Goal: Navigation & Orientation: Understand site structure

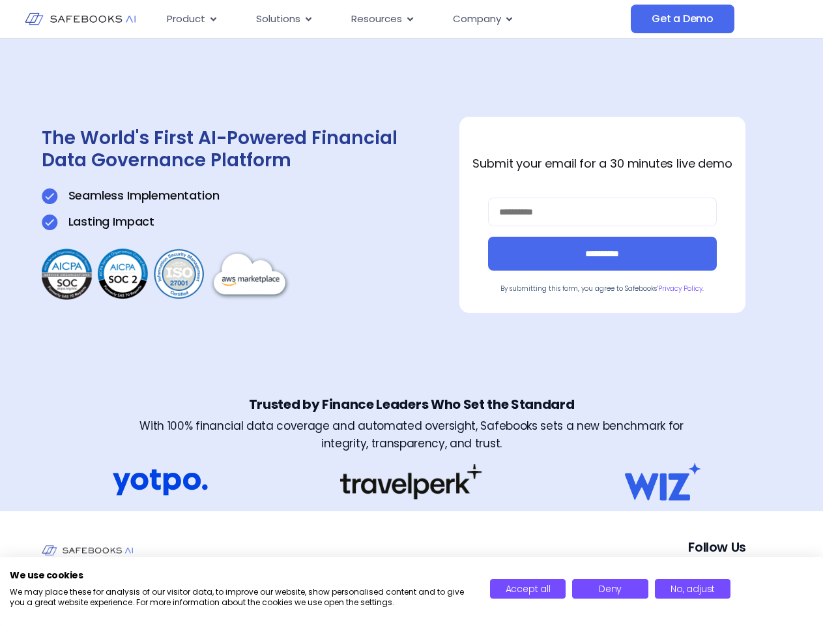
click at [411, 313] on div "**********" at bounding box center [412, 214] width 740 height 353
click at [394, 19] on span "Resources" at bounding box center [376, 19] width 51 height 15
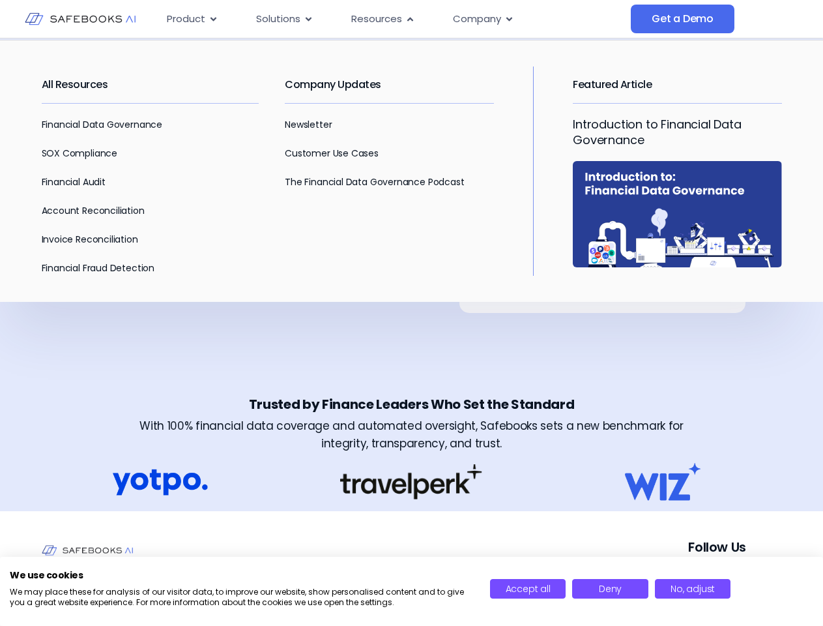
click at [192, 19] on span "Product" at bounding box center [186, 19] width 38 height 15
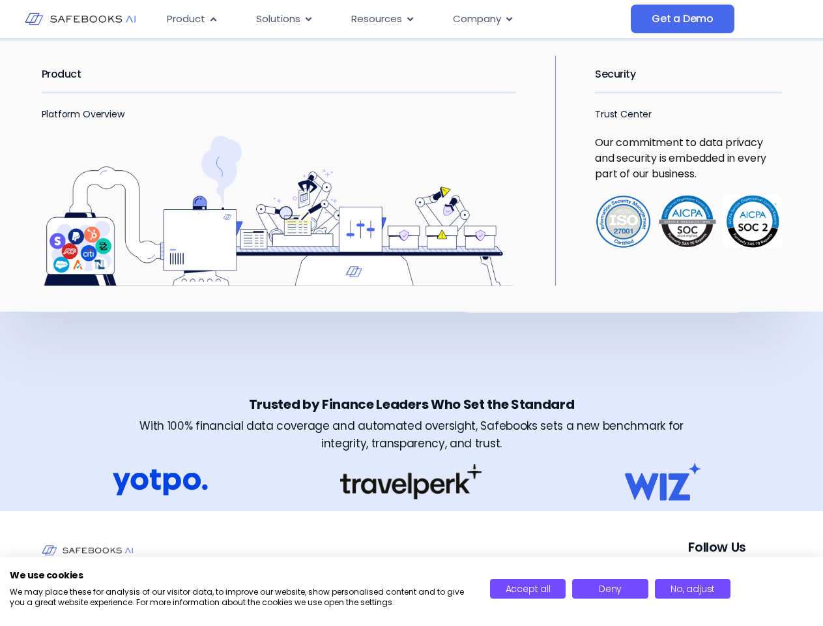
click at [212, 19] on icon "Menu" at bounding box center [214, 19] width 6 height 4
click at [284, 19] on span "Solutions" at bounding box center [278, 19] width 44 height 15
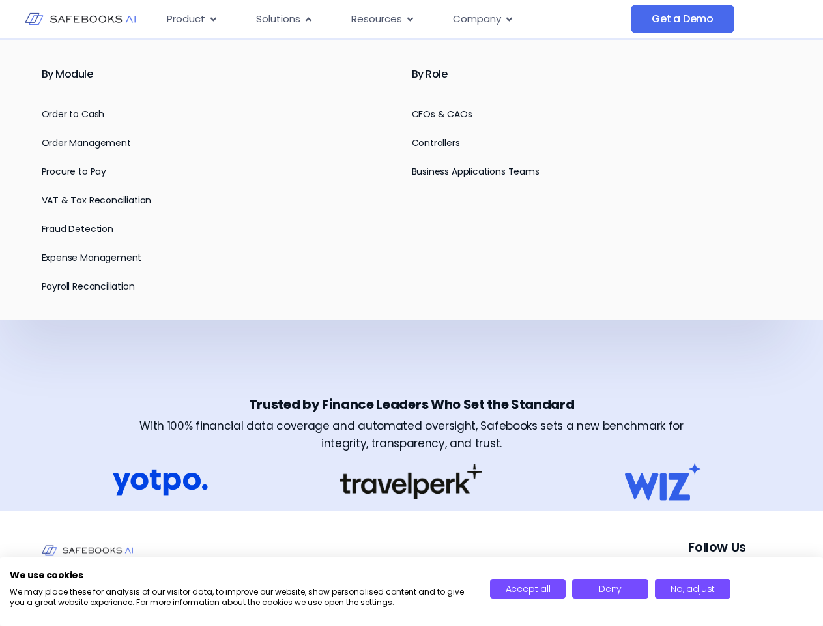
click at [308, 19] on icon "Menu" at bounding box center [309, 19] width 6 height 4
click at [382, 19] on span "Resources" at bounding box center [376, 19] width 51 height 15
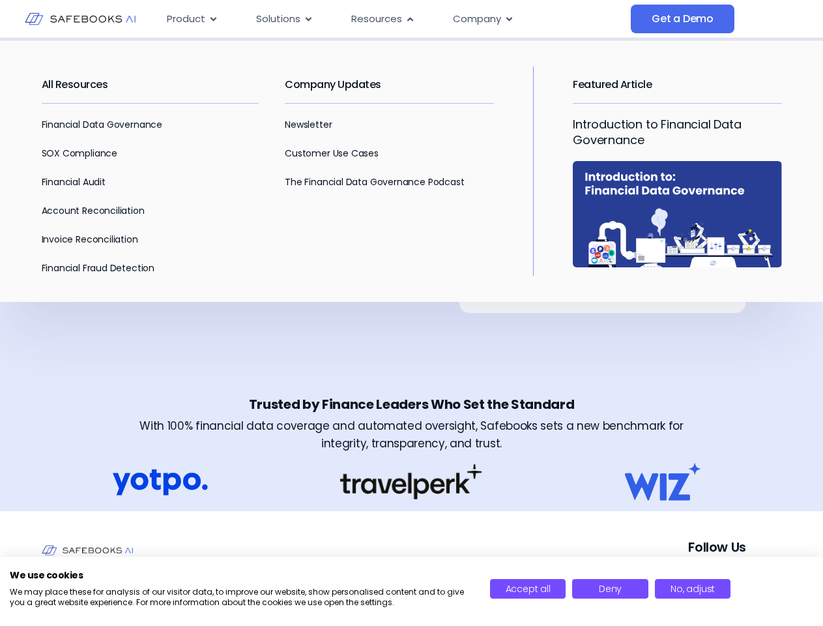
click at [409, 19] on icon "Menu" at bounding box center [410, 19] width 6 height 4
click at [482, 19] on span "Company" at bounding box center [477, 19] width 48 height 15
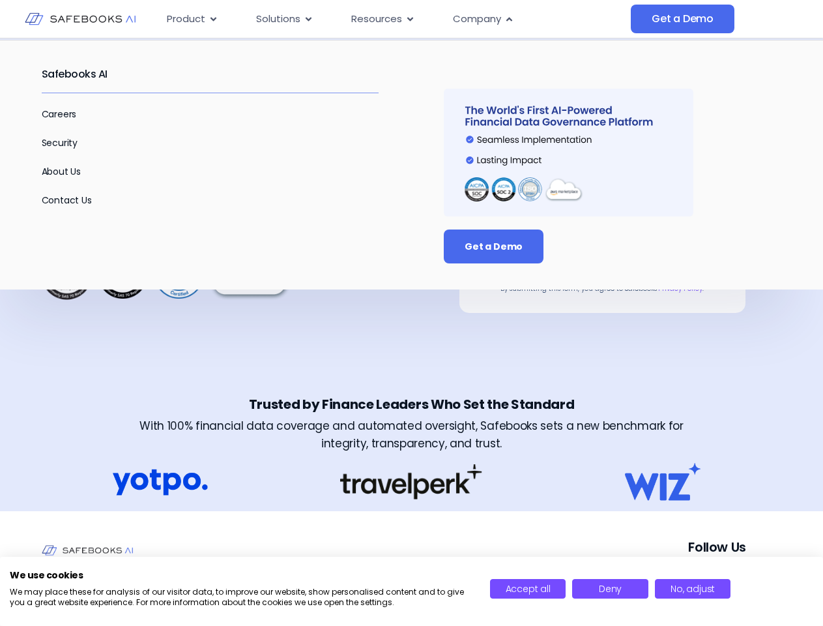
click at [508, 19] on icon "Menu" at bounding box center [509, 19] width 6 height 4
